Goal: Task Accomplishment & Management: Manage account settings

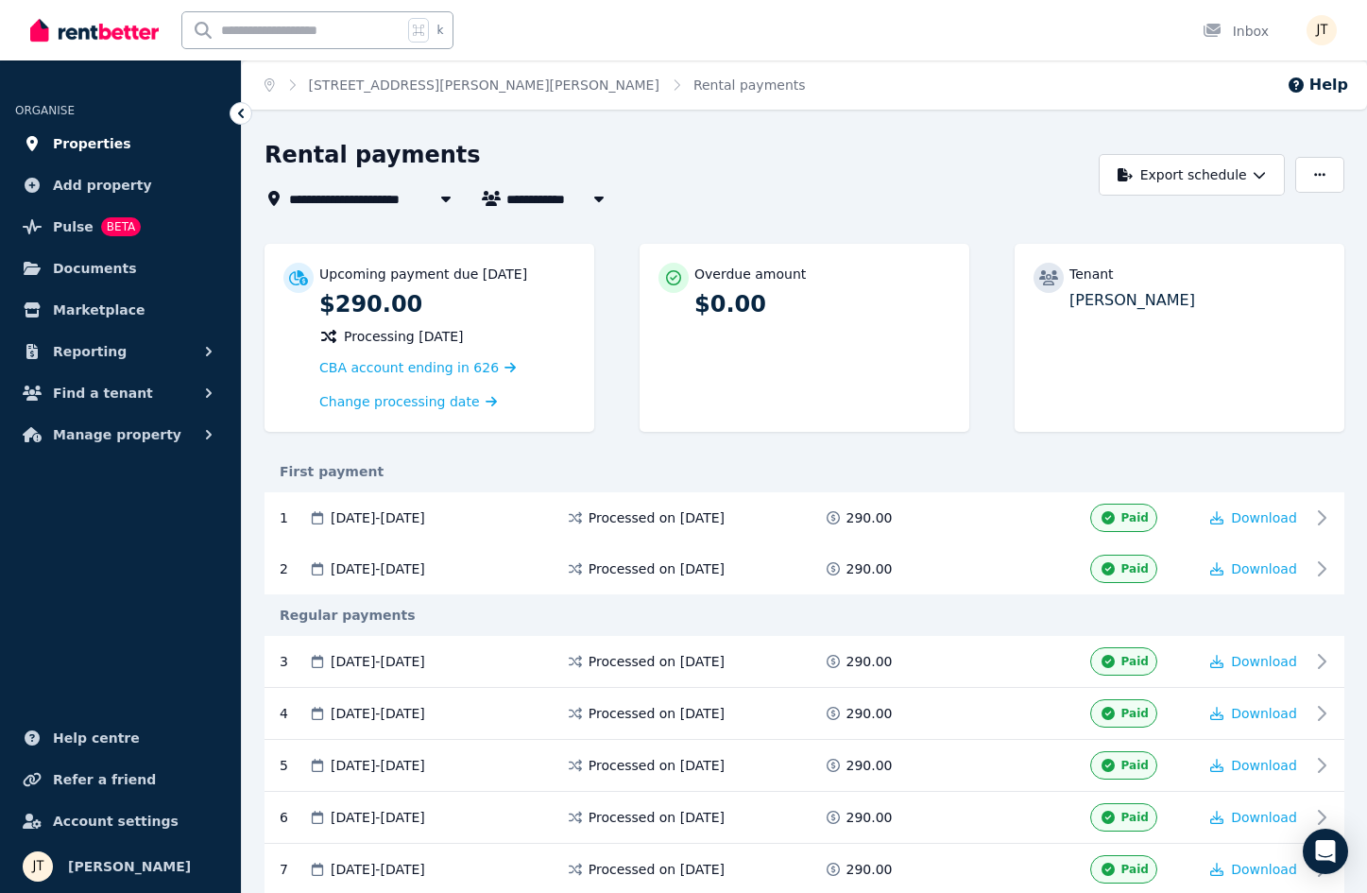
click at [99, 141] on span "Properties" at bounding box center [92, 143] width 78 height 23
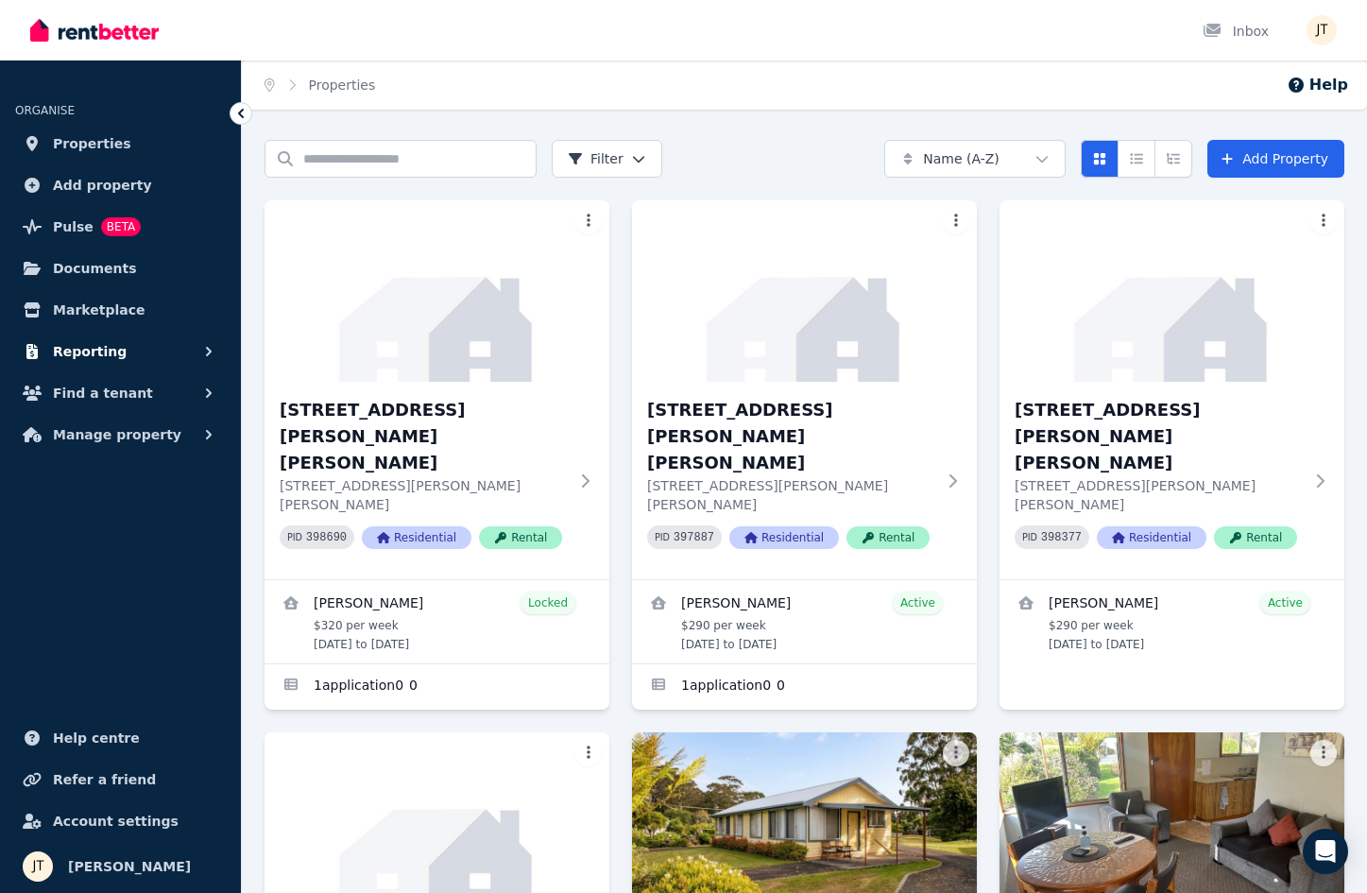
click at [86, 348] on span "Reporting" at bounding box center [90, 351] width 74 height 23
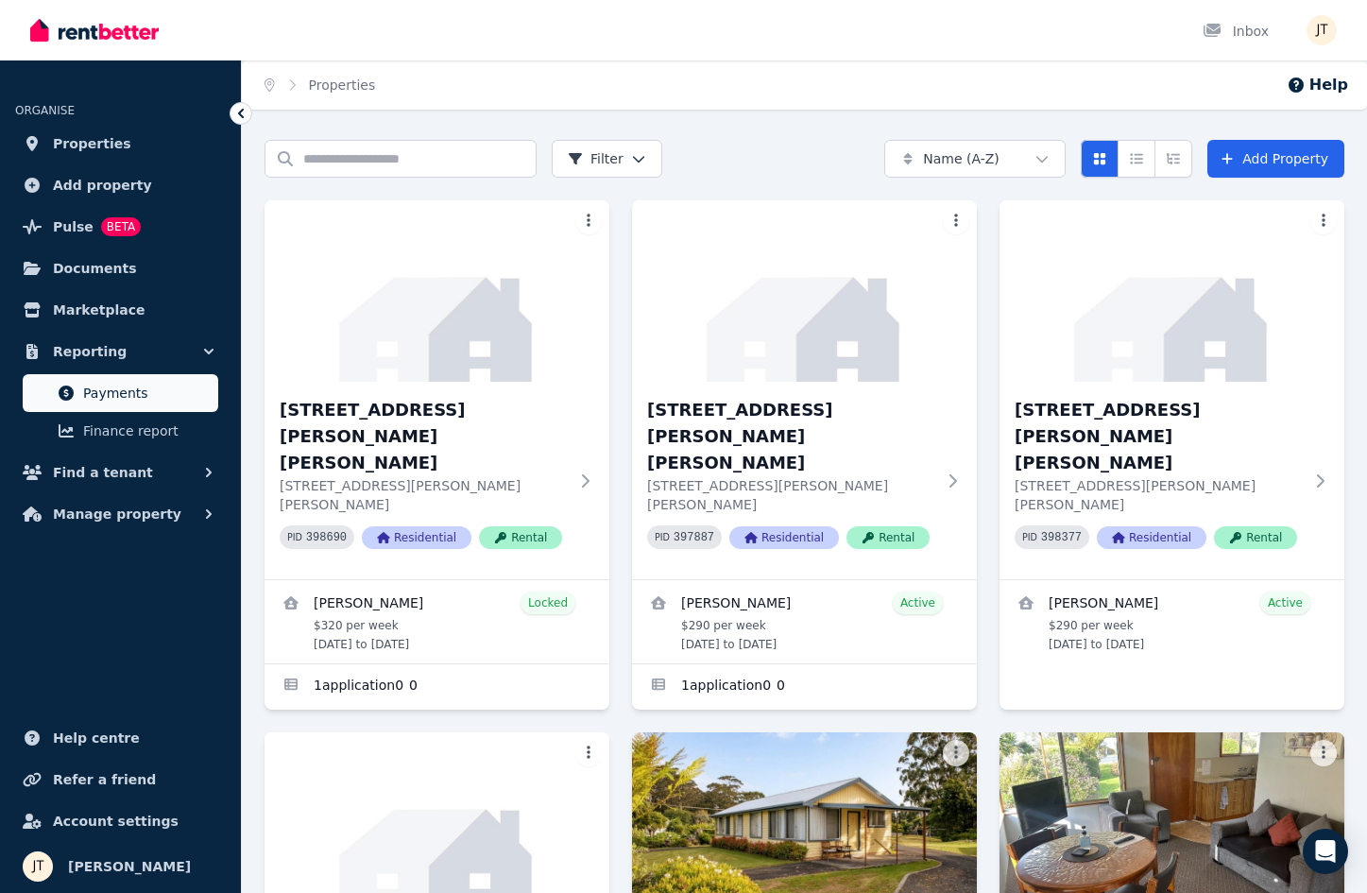
click at [126, 394] on span "Payments" at bounding box center [147, 393] width 128 height 23
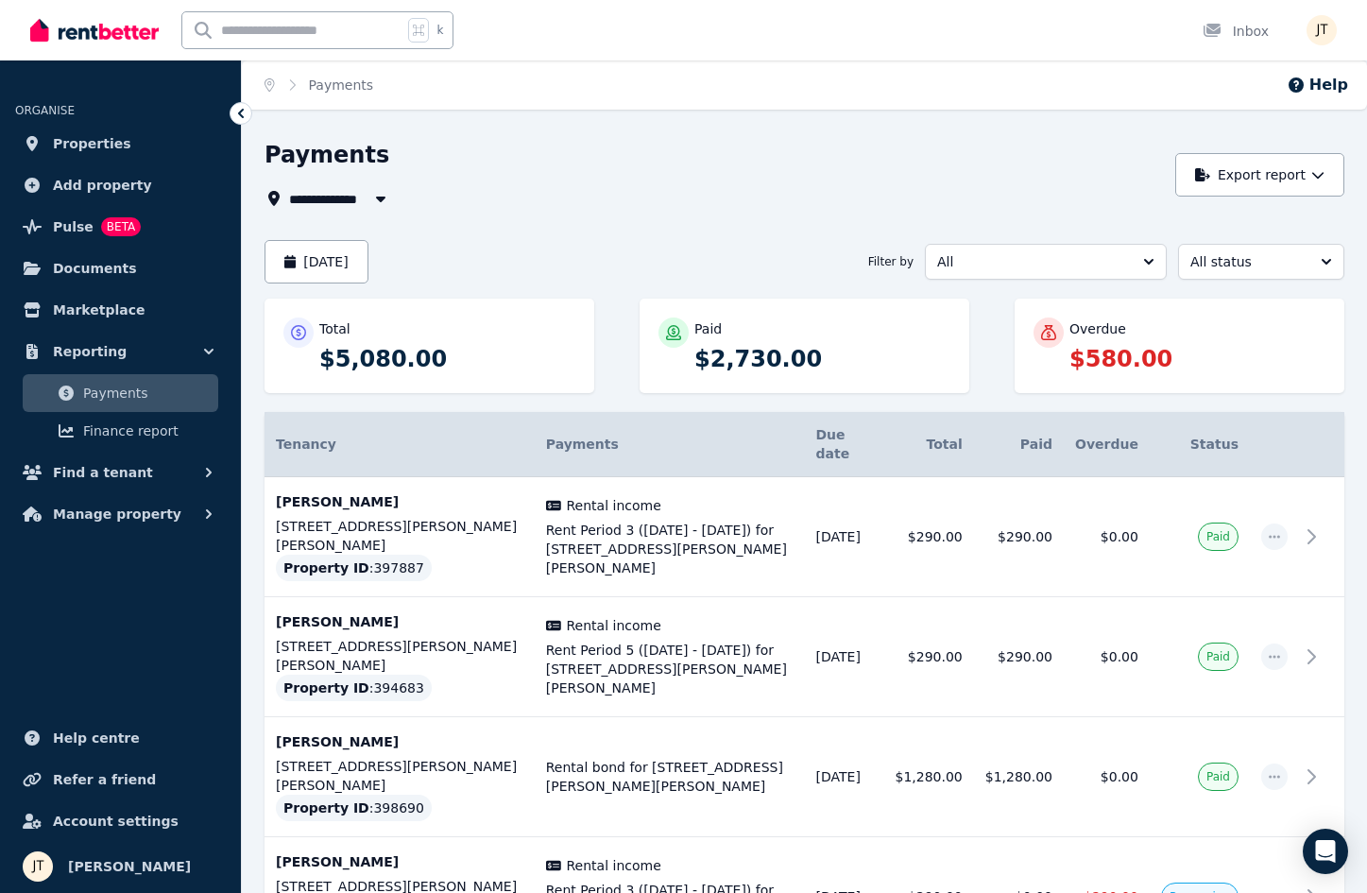
click at [1091, 263] on span "All" at bounding box center [1032, 261] width 191 height 19
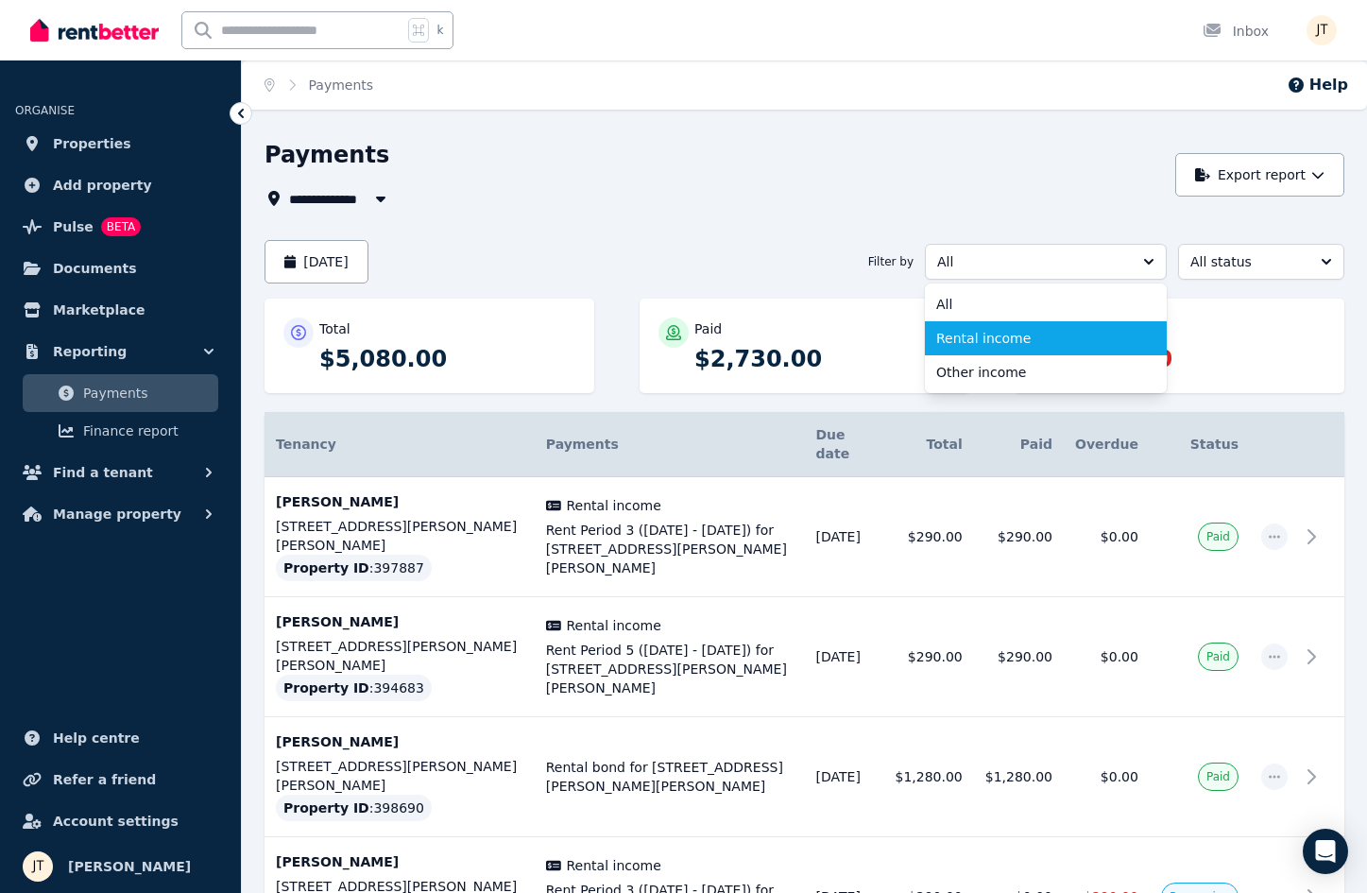
click at [1038, 339] on span "Rental income" at bounding box center [1034, 338] width 196 height 19
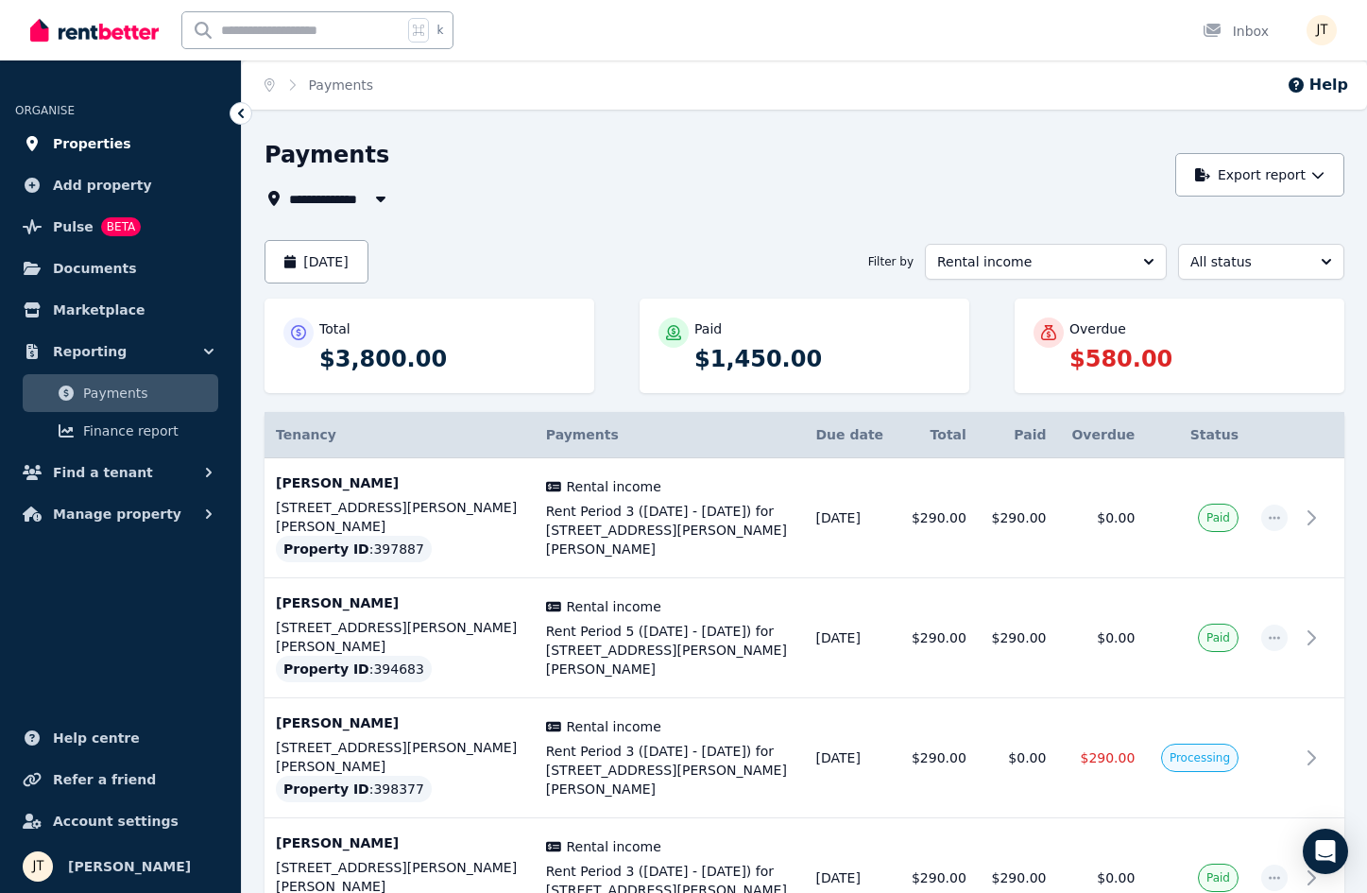
click at [91, 137] on span "Properties" at bounding box center [92, 143] width 78 height 23
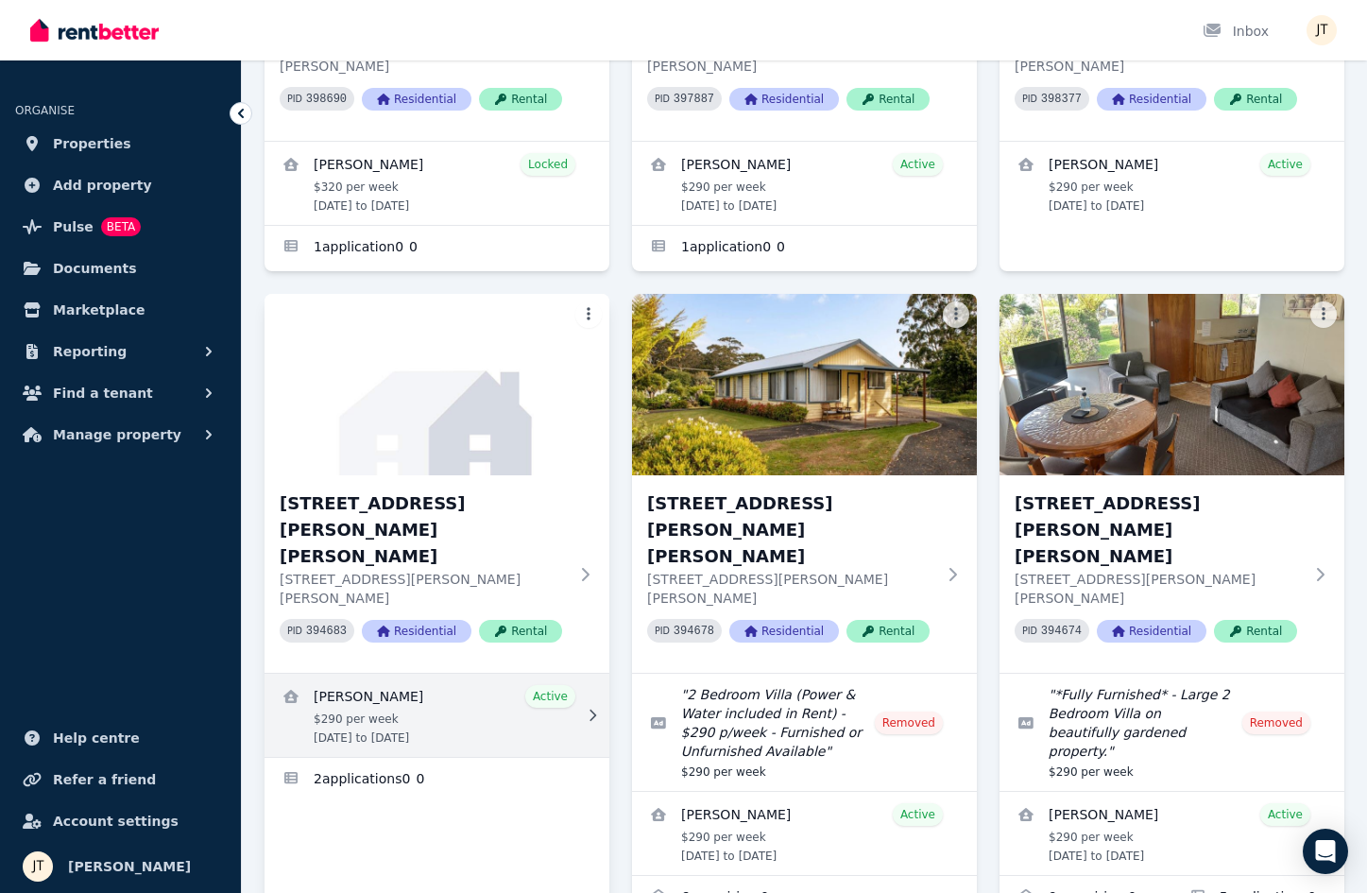
scroll to position [498, 0]
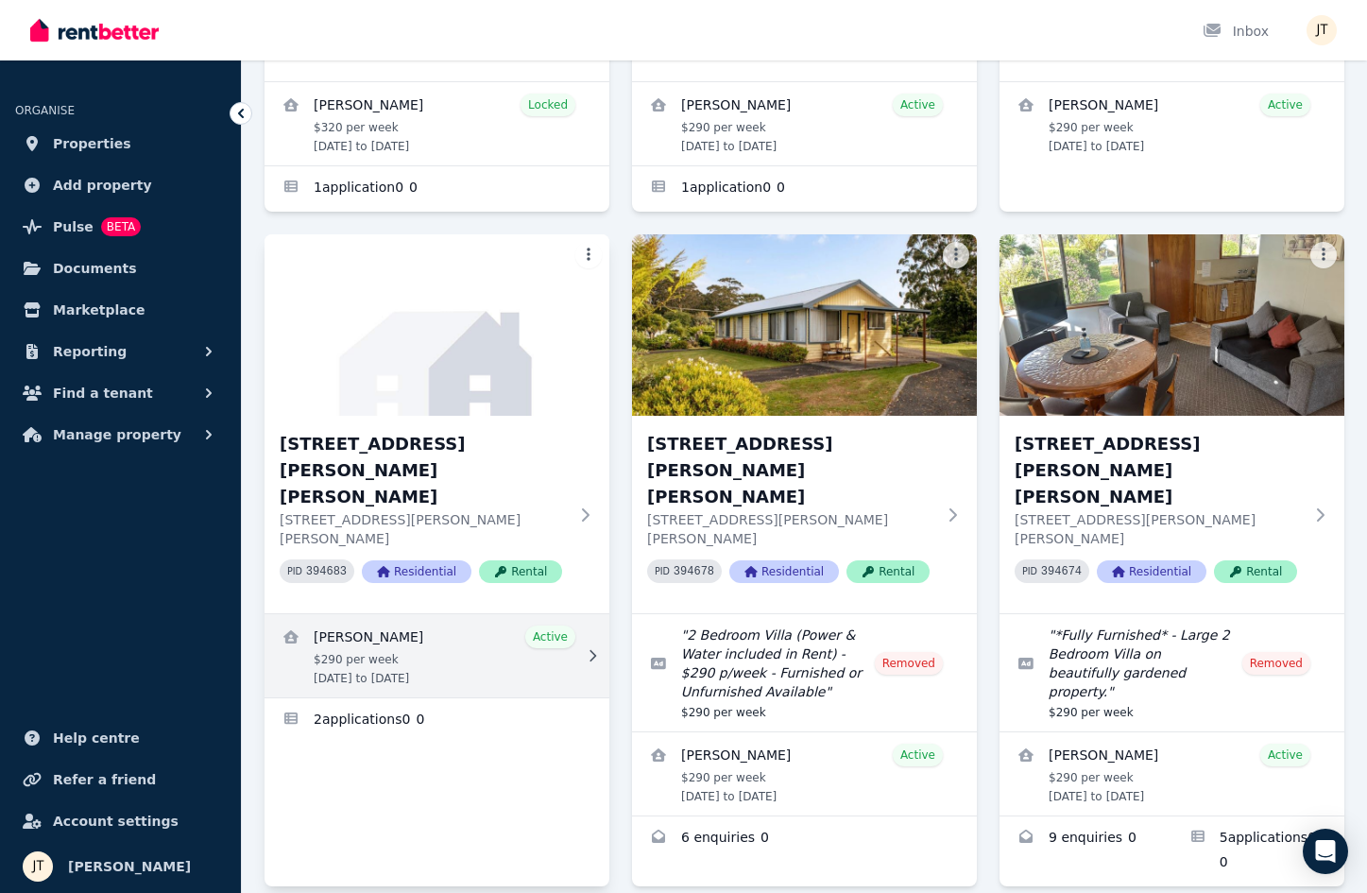
click at [406, 614] on link "View details for Dimity Williams" at bounding box center [436, 655] width 345 height 83
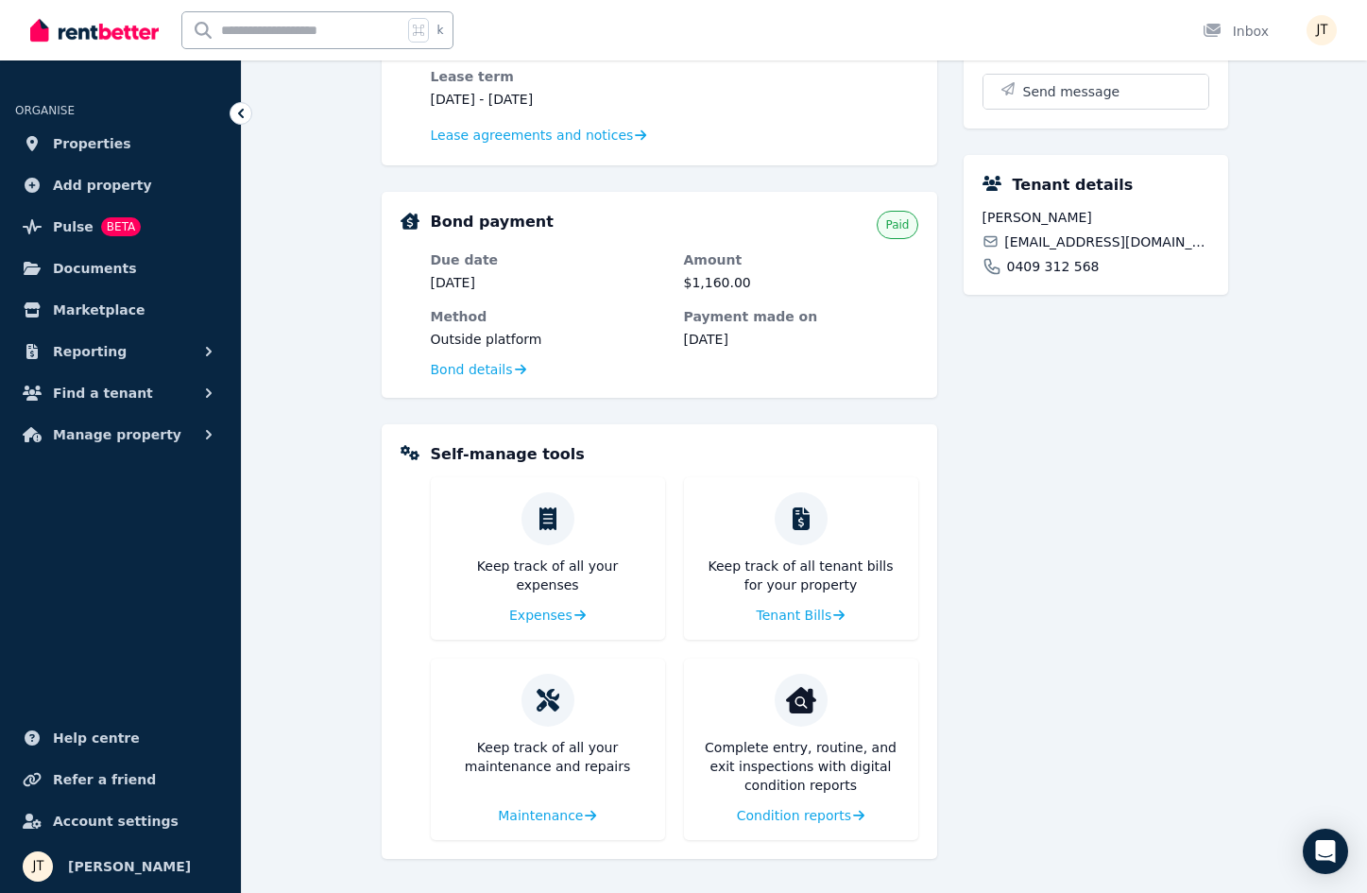
scroll to position [466, 0]
click at [808, 822] on span "Condition reports" at bounding box center [792, 815] width 114 height 19
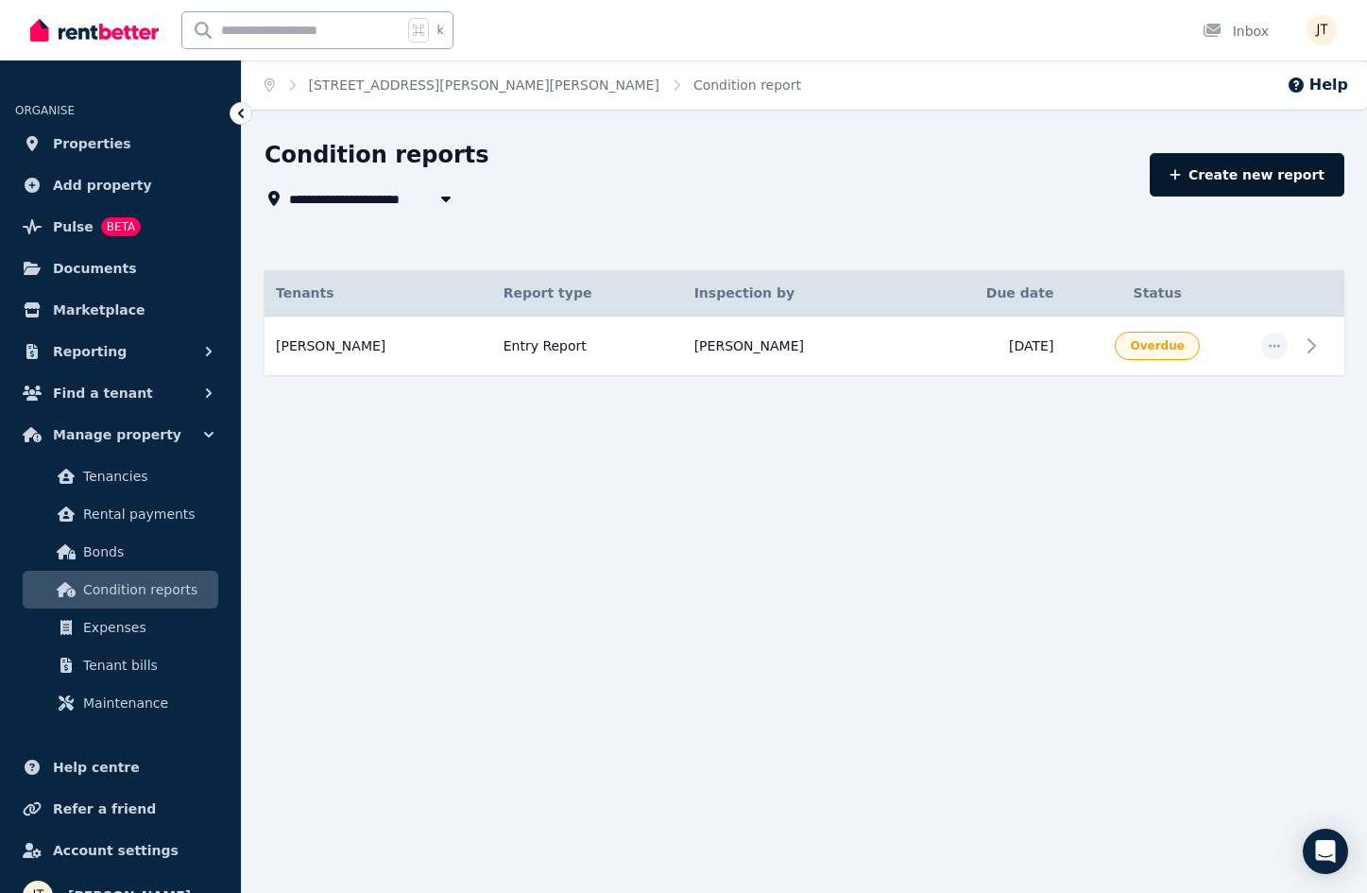
click at [1247, 172] on link "Create new report" at bounding box center [1247, 174] width 195 height 43
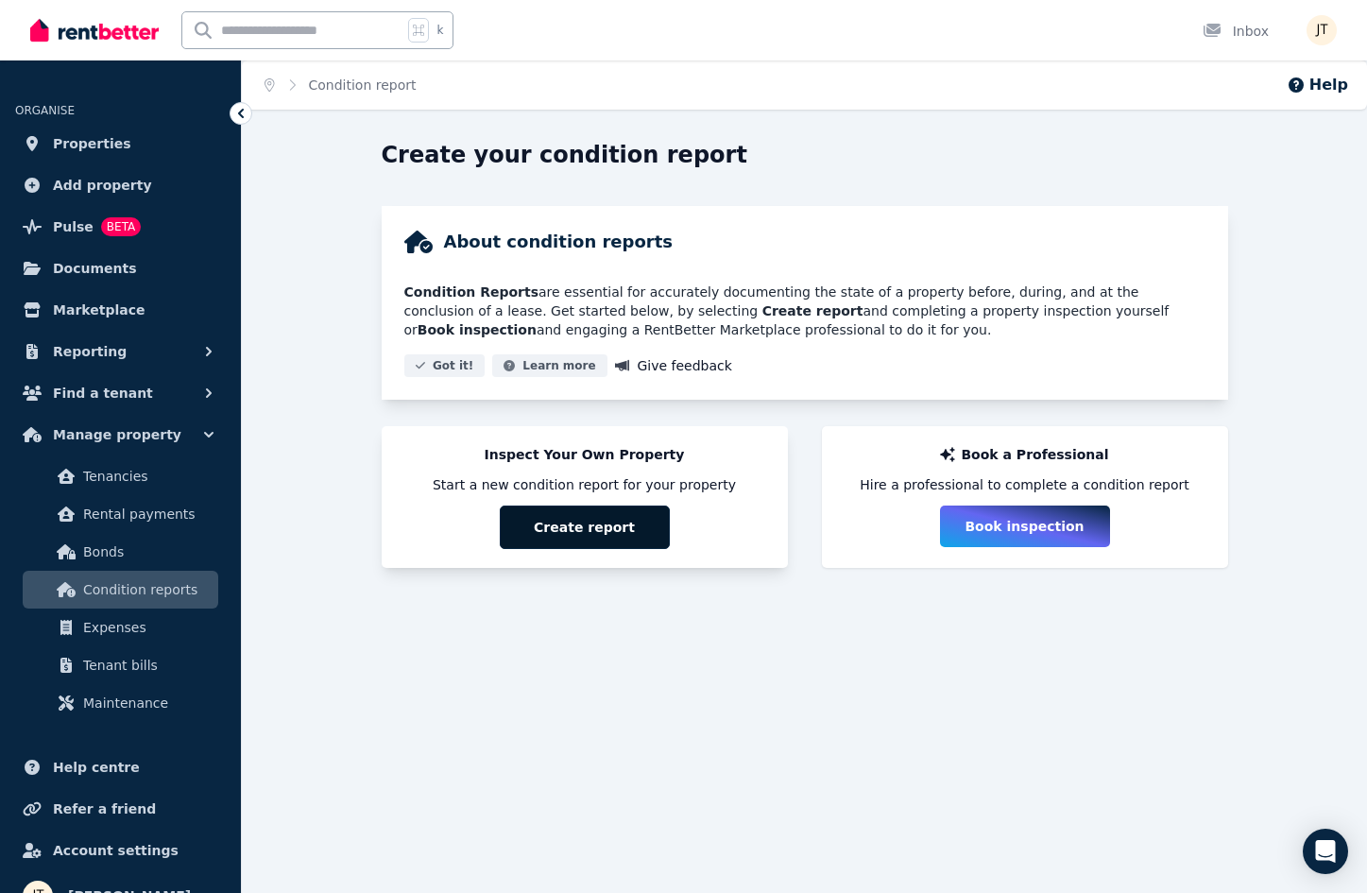
click at [615, 534] on button "Create report" at bounding box center [585, 526] width 170 height 43
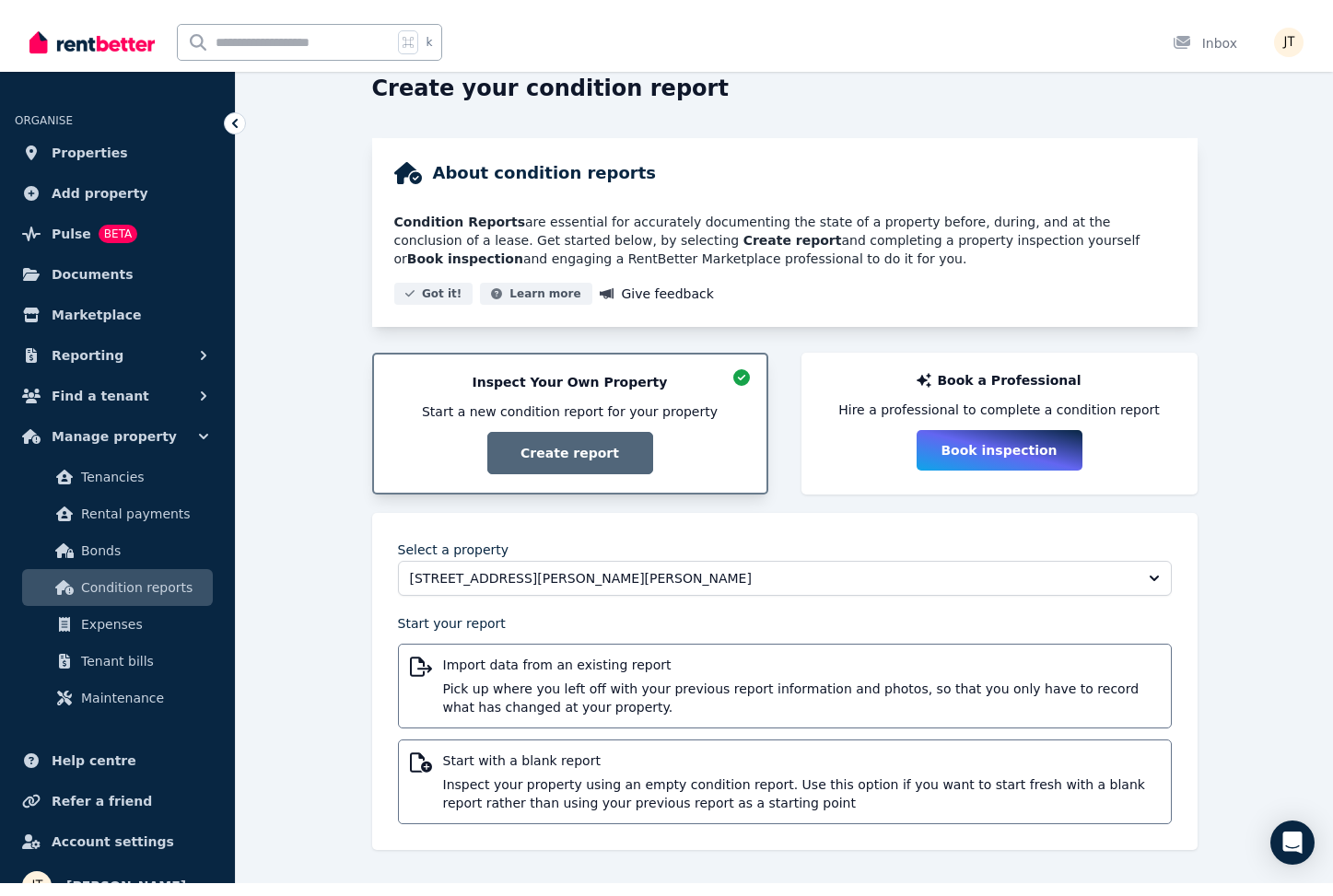
scroll to position [50, 0]
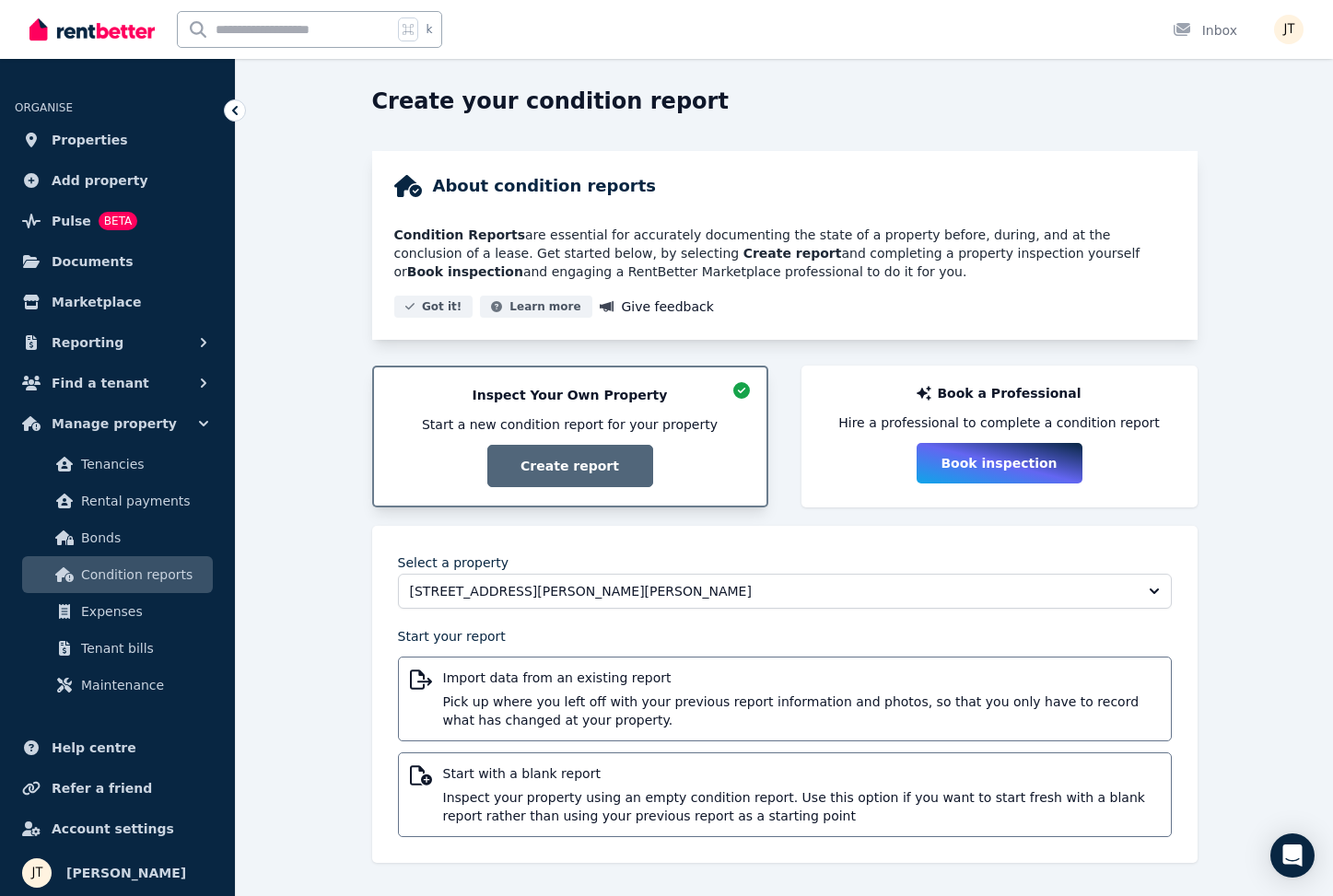
click at [295, 325] on div "Create your condition report About condition reports Condition Reports are esse…" at bounding box center [784, 491] width 1097 height 809
click at [88, 137] on span "Properties" at bounding box center [90, 139] width 76 height 22
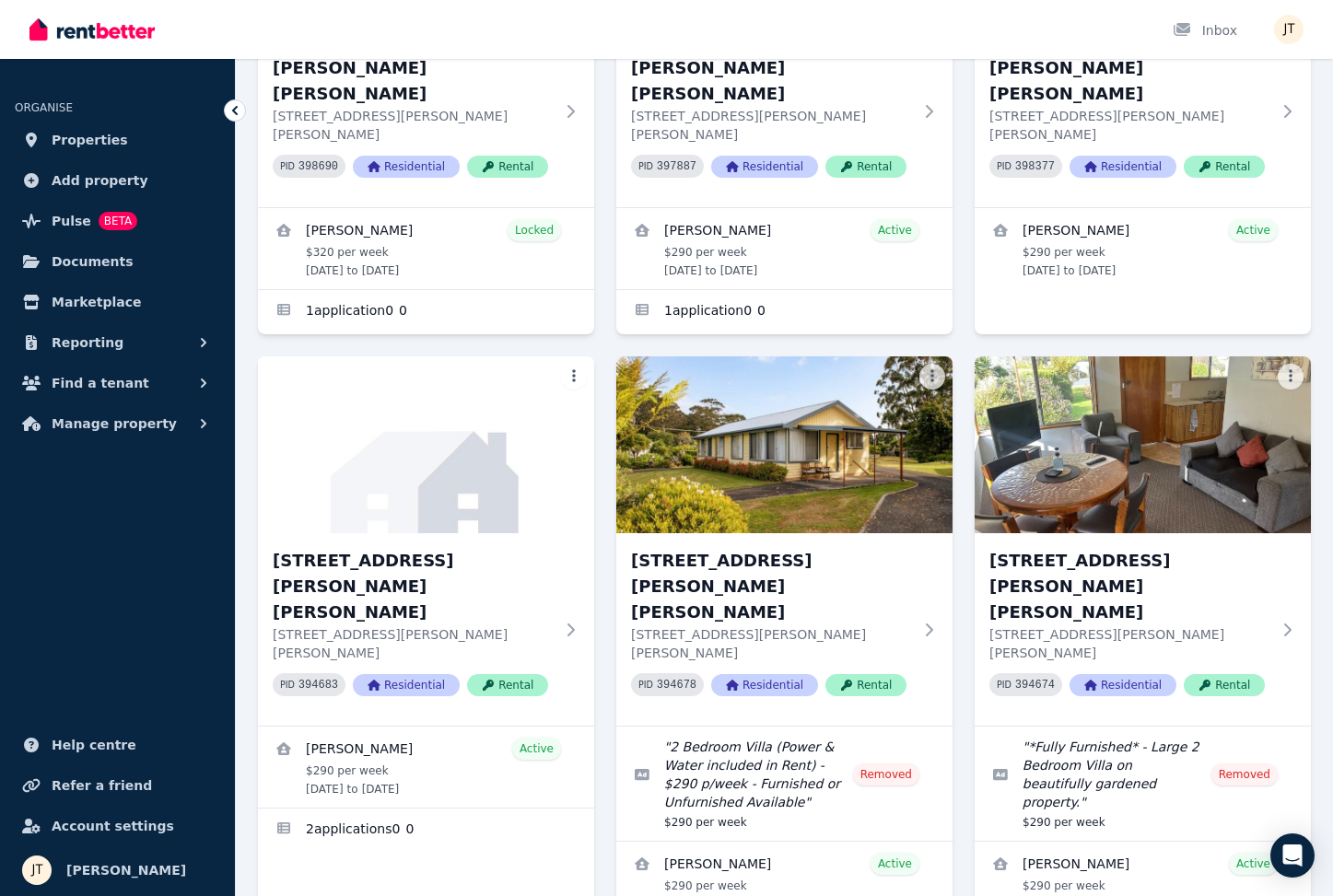
scroll to position [417, 0]
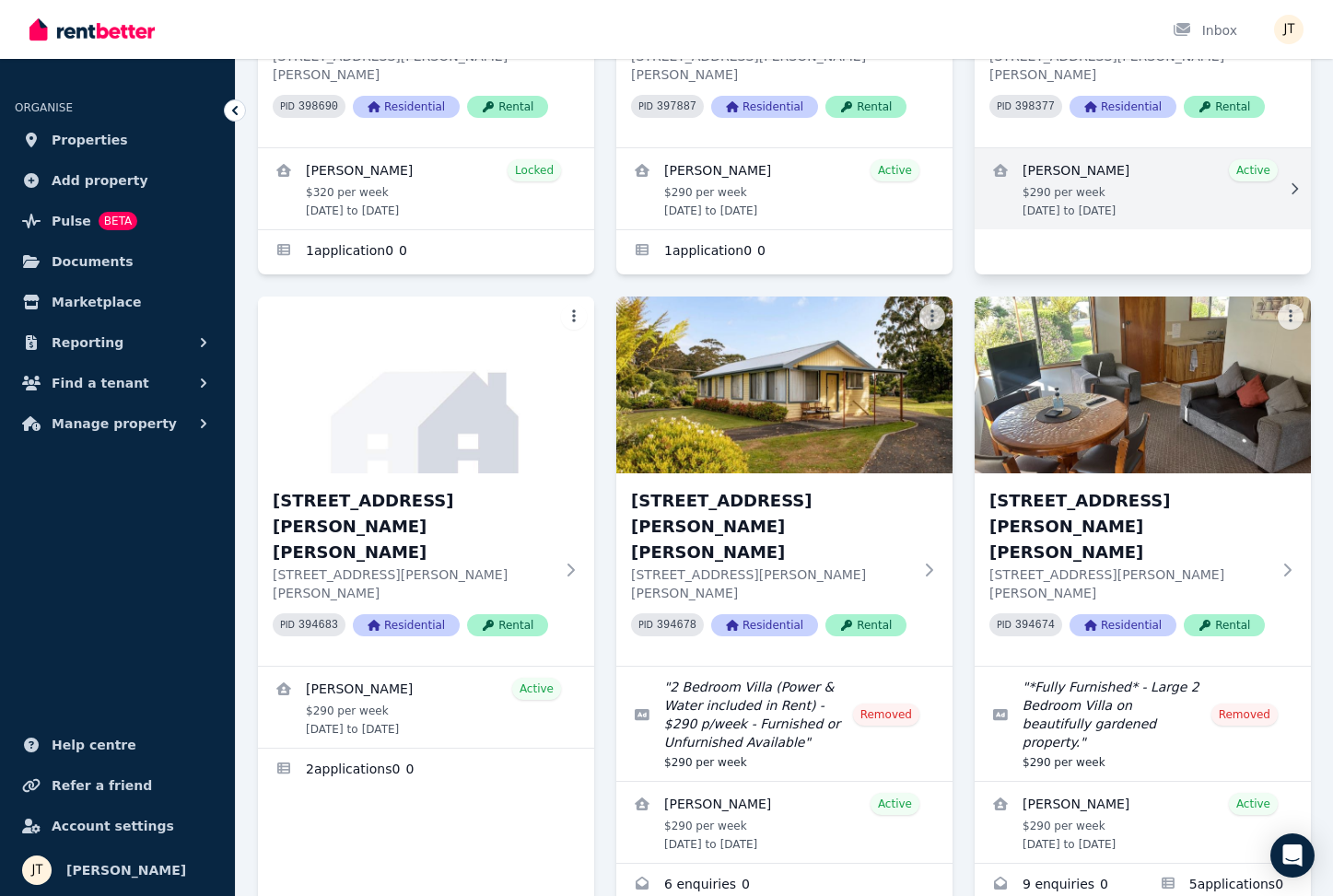
click at [1086, 148] on link "View details for Kineta Tatnell" at bounding box center [1142, 188] width 336 height 81
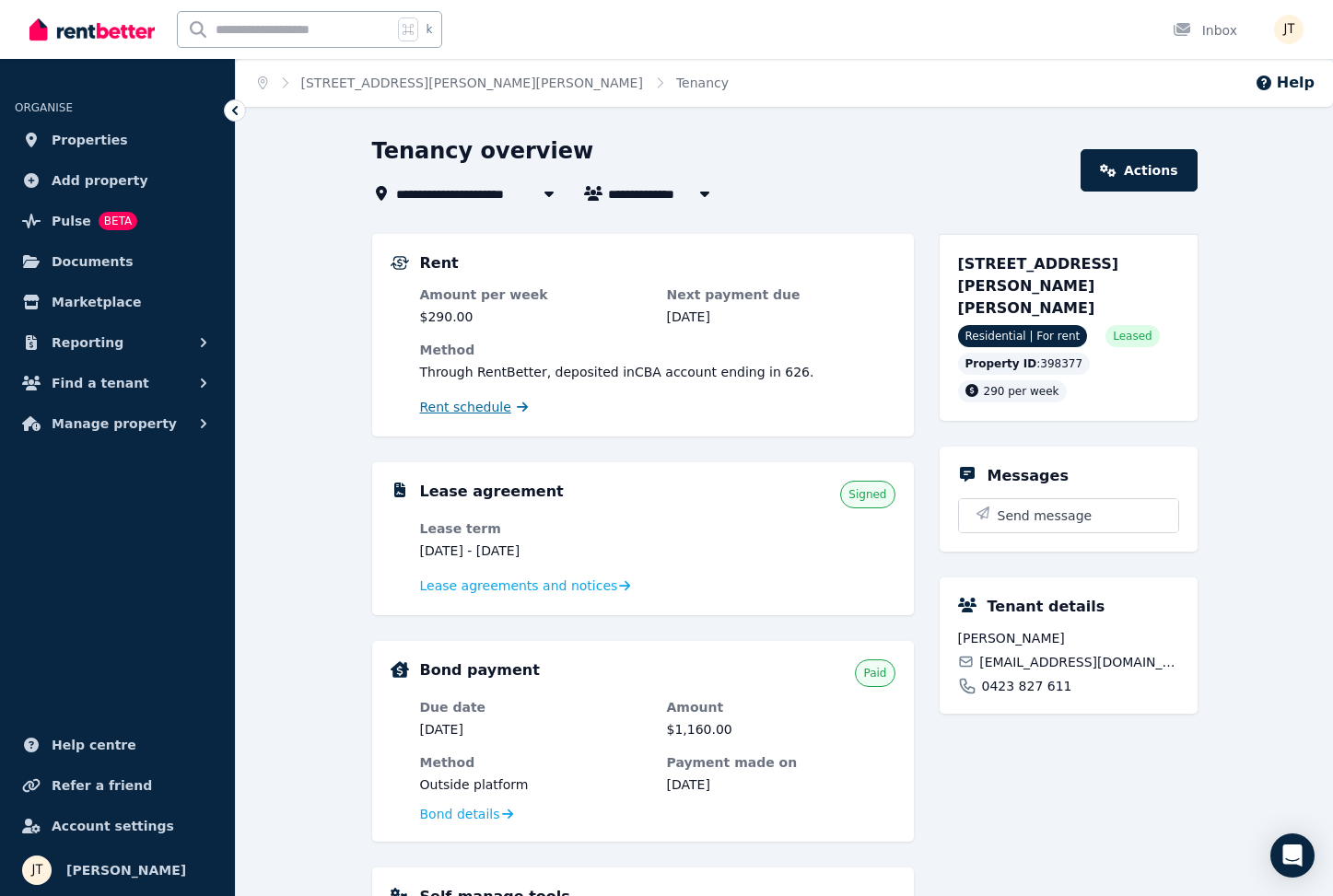
click at [474, 408] on span "Rent schedule" at bounding box center [466, 407] width 92 height 19
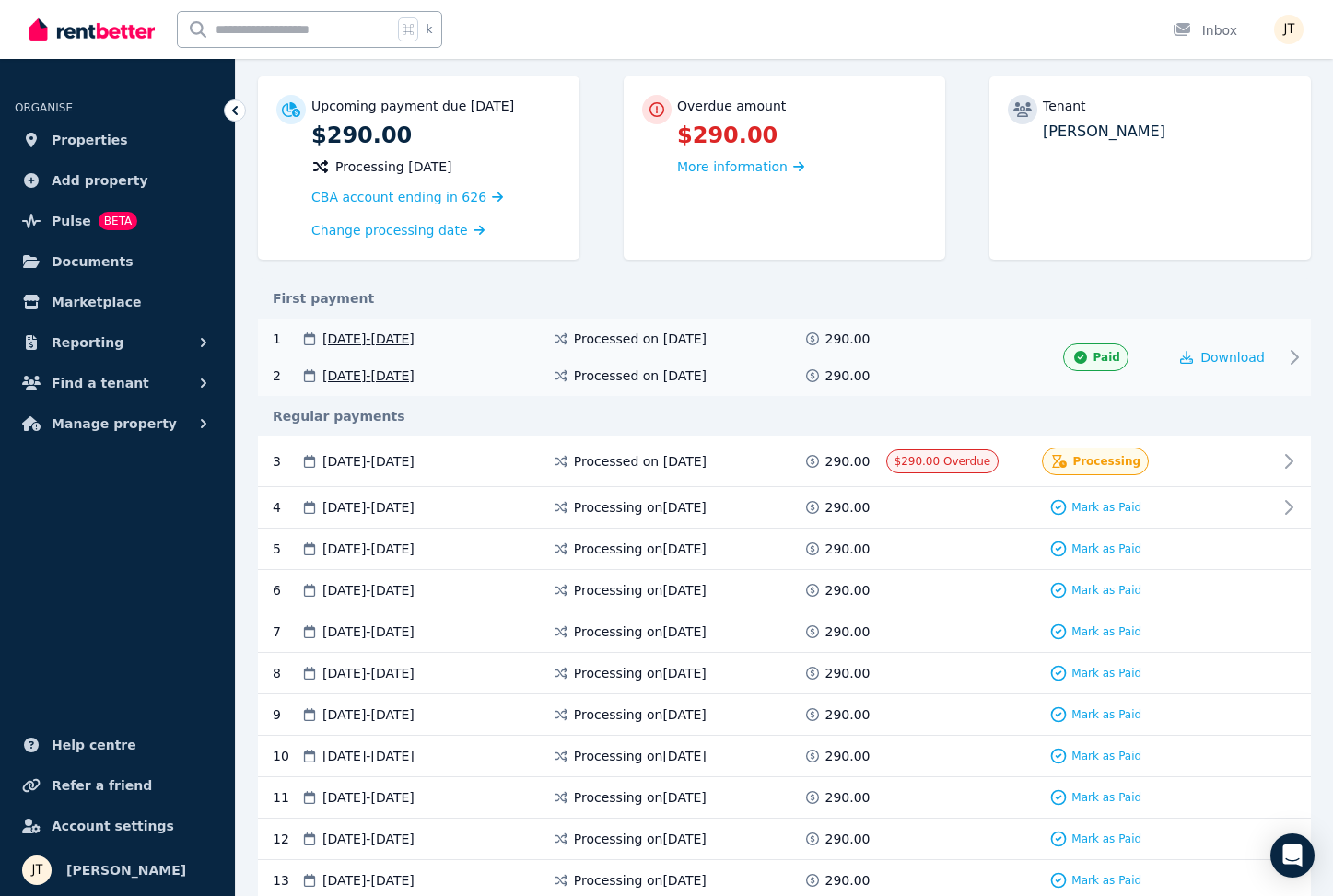
scroll to position [198, 0]
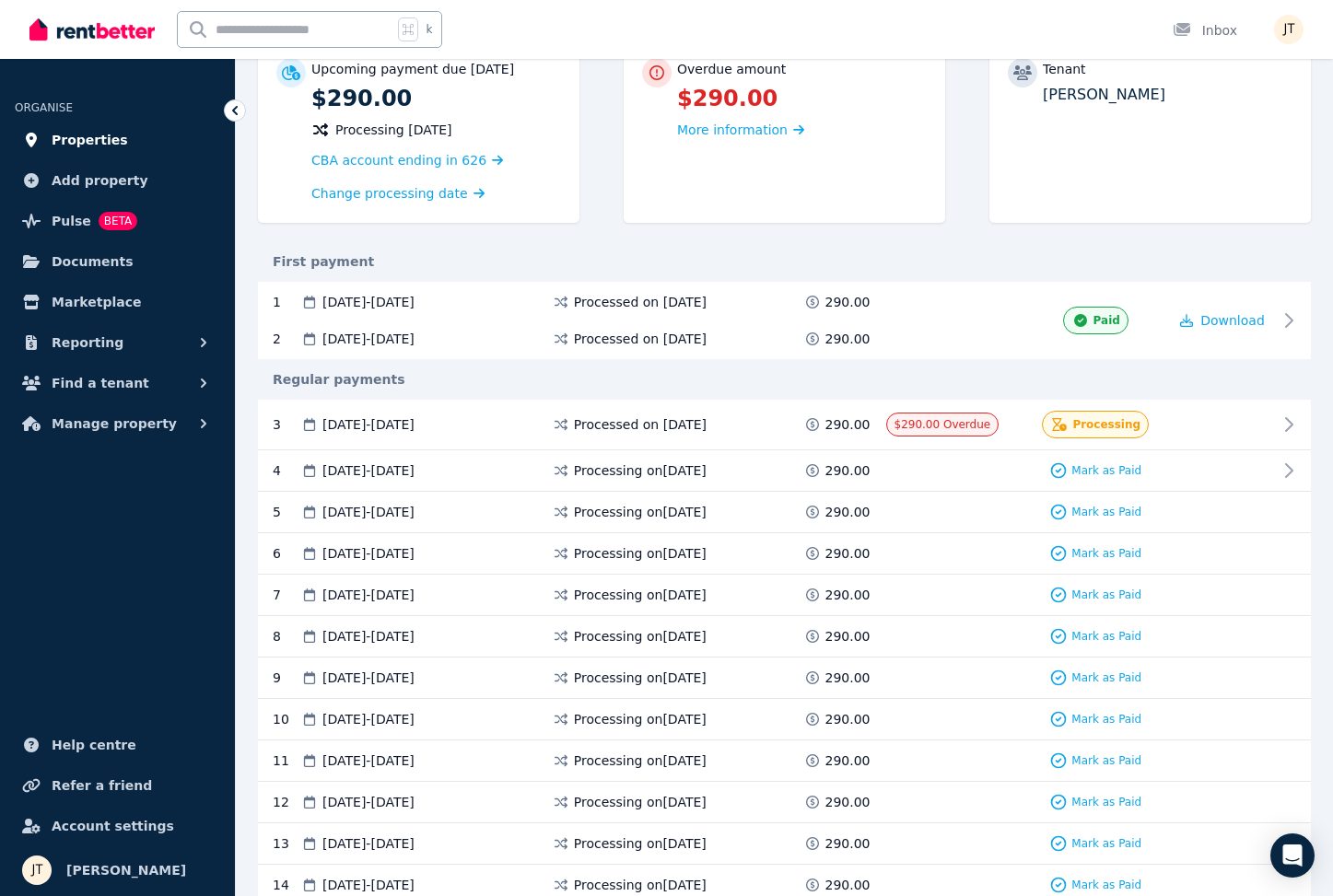
click at [100, 137] on span "Properties" at bounding box center [90, 139] width 76 height 22
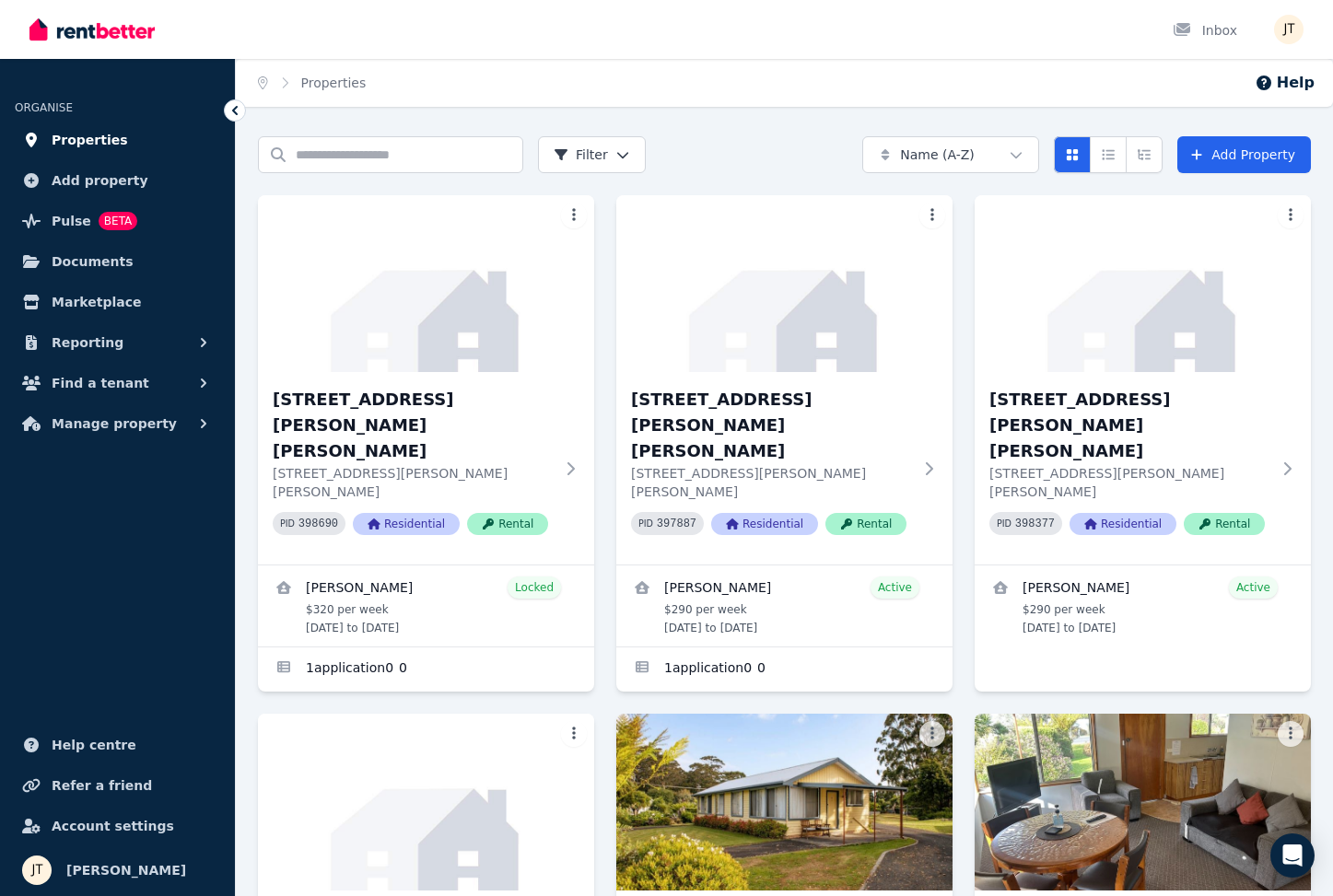
click at [80, 136] on span "Properties" at bounding box center [90, 139] width 76 height 22
click at [86, 138] on span "Properties" at bounding box center [90, 139] width 76 height 22
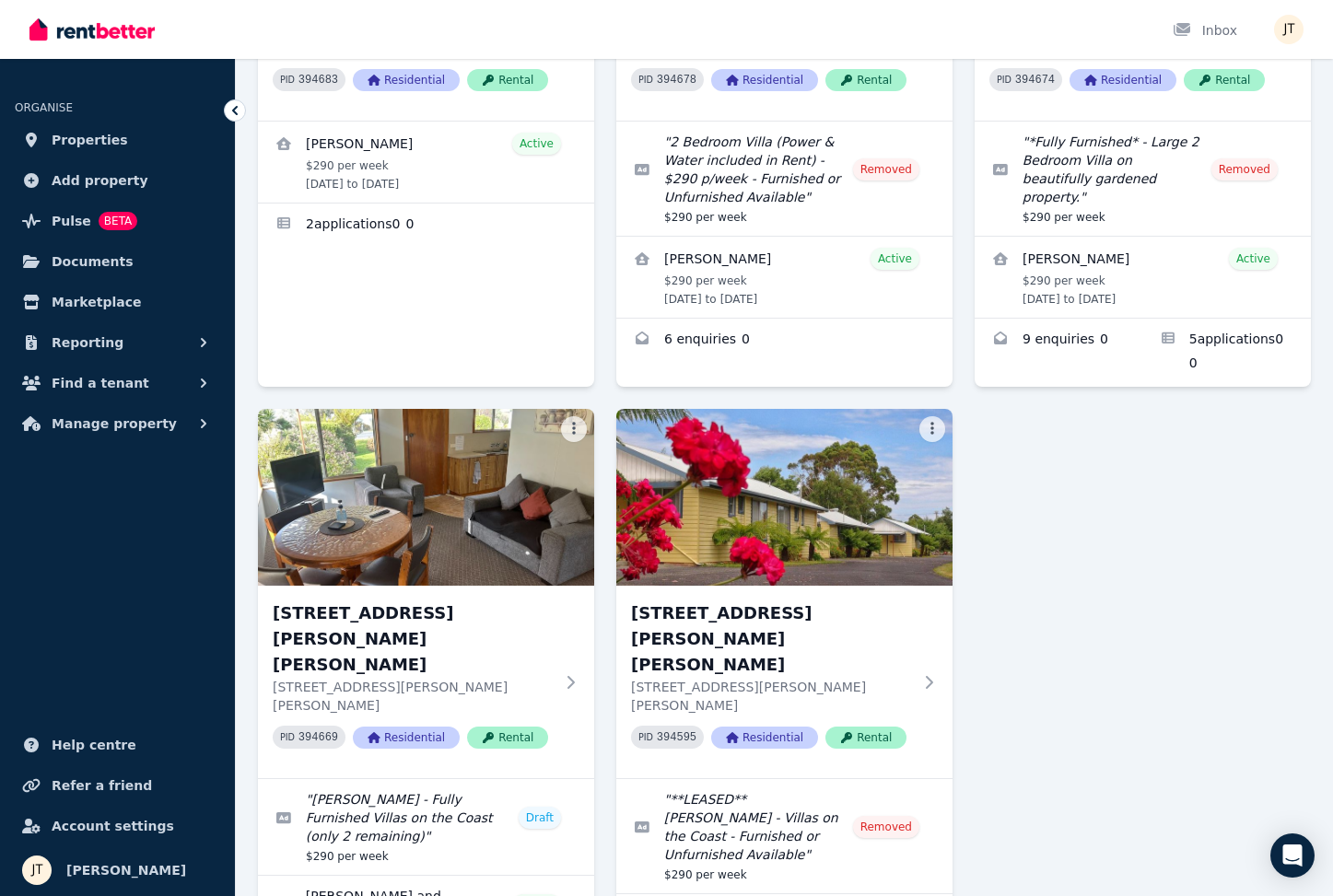
scroll to position [961, 0]
